Goal: Transaction & Acquisition: Purchase product/service

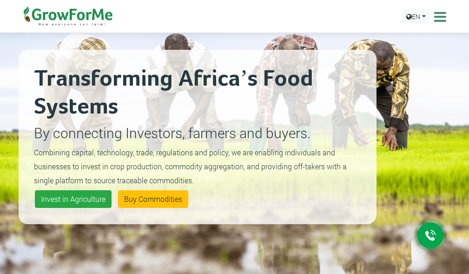
scroll to position [186, 0]
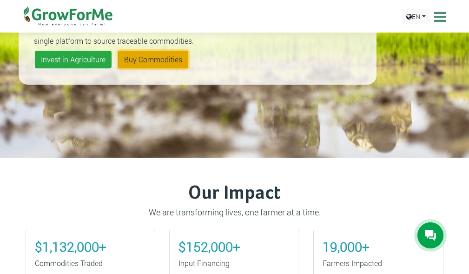
click at [153, 58] on link "Buy Commodities" at bounding box center [153, 60] width 70 height 18
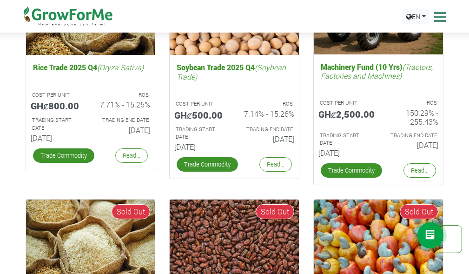
scroll to position [1628, 0]
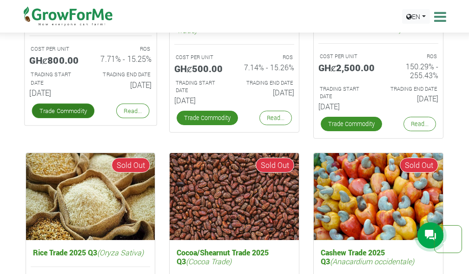
click at [77, 114] on link "Trade Commodity" at bounding box center [63, 111] width 63 height 15
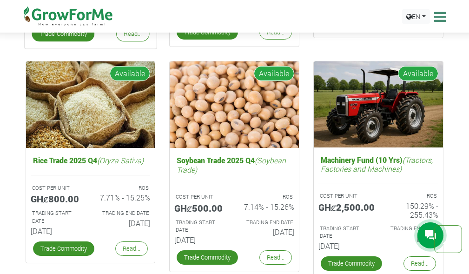
scroll to position [1396, 0]
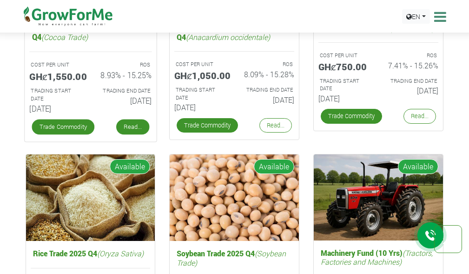
click at [132, 126] on link "Read..." at bounding box center [132, 127] width 33 height 15
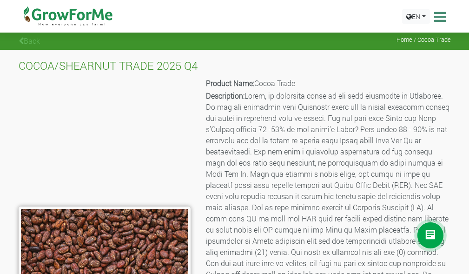
scroll to position [372, 0]
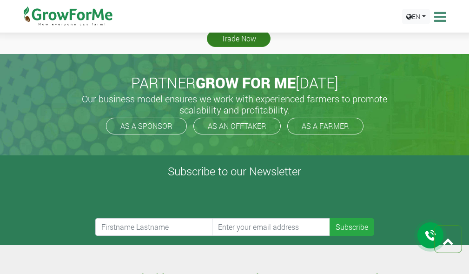
click at [240, 44] on link "Trade Now" at bounding box center [239, 38] width 64 height 17
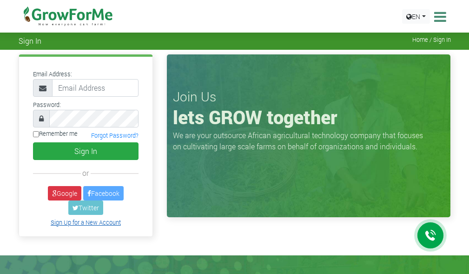
click at [96, 223] on link "Sign Up for a New Account" at bounding box center [86, 222] width 70 height 7
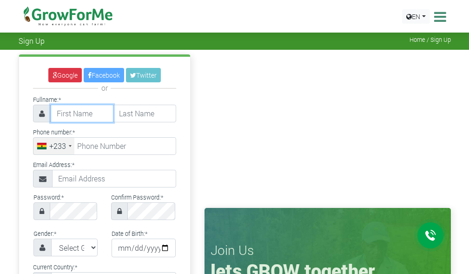
click at [94, 120] on input "text" at bounding box center [82, 114] width 63 height 18
type input "PROSPER"
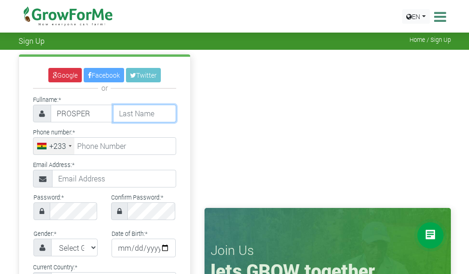
click at [143, 118] on input "text" at bounding box center [144, 114] width 63 height 18
type input "ADJEIBOYE"
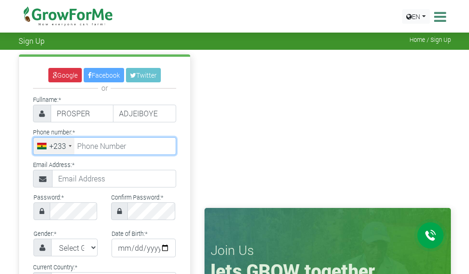
click at [116, 149] on input "tel" at bounding box center [104, 146] width 143 height 18
type input "54 838 4017"
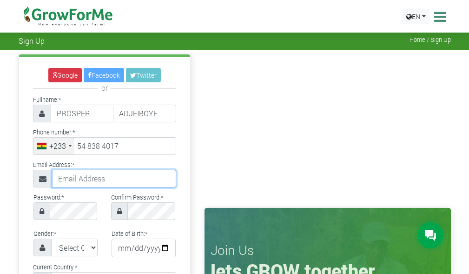
click at [96, 181] on input "text" at bounding box center [114, 179] width 124 height 18
drag, startPoint x: 121, startPoint y: 177, endPoint x: 127, endPoint y: 197, distance: 20.9
click at [121, 178] on input "prosperadjeiboye11@gmail.com" at bounding box center [114, 179] width 124 height 18
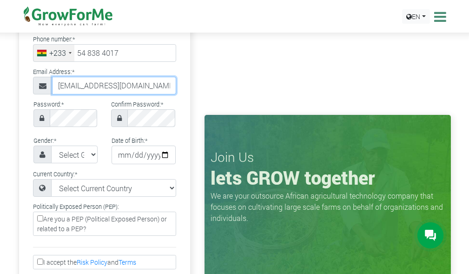
scroll to position [140, 0]
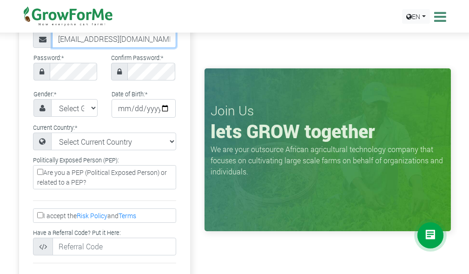
type input "padjeiboye@gmail.com"
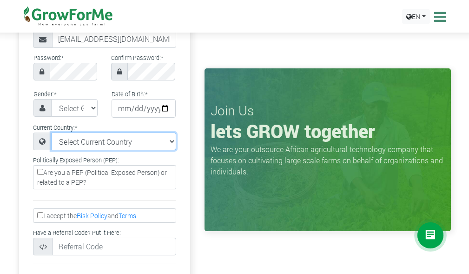
click at [174, 141] on select "Select Current Country Afghanistan Albania Algeria American Samoa Andorra Angol…" at bounding box center [113, 142] width 125 height 18
select select "Ghana"
click at [51, 133] on select "Select Current Country Afghanistan Albania Algeria American Samoa Andorra Angol…" at bounding box center [113, 142] width 125 height 18
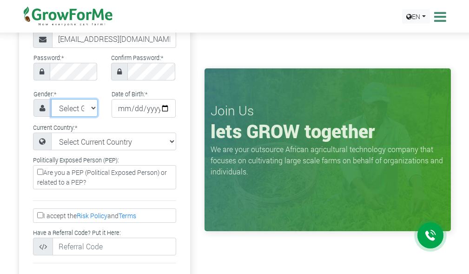
click at [94, 107] on select "Select Gender Female Male" at bounding box center [74, 108] width 47 height 18
select select "Male"
click at [51, 99] on select "Select Gender Female Male" at bounding box center [74, 108] width 47 height 18
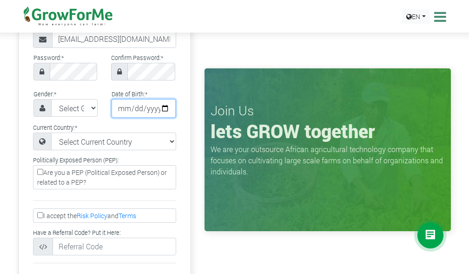
click at [133, 108] on input "date" at bounding box center [144, 108] width 64 height 19
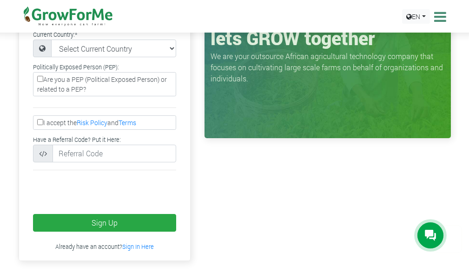
scroll to position [0, 0]
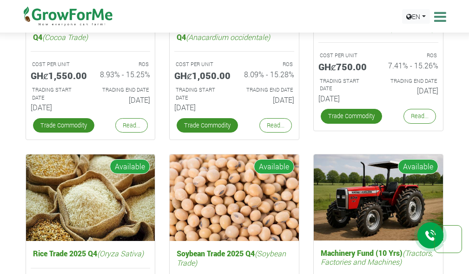
scroll to position [1349, 0]
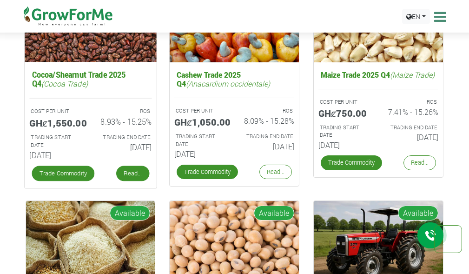
click at [127, 177] on link "Read..." at bounding box center [132, 173] width 33 height 15
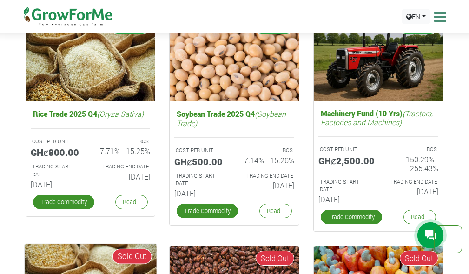
scroll to position [1489, 0]
